Goal: Navigation & Orientation: Find specific page/section

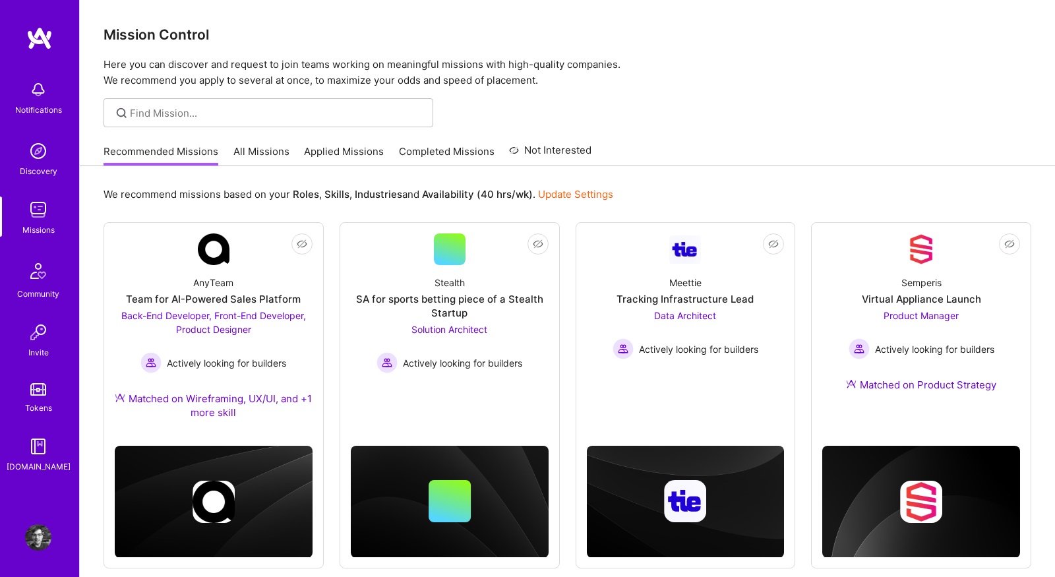
click at [265, 145] on link "All Missions" at bounding box center [261, 155] width 56 height 22
